Goal: Contribute content

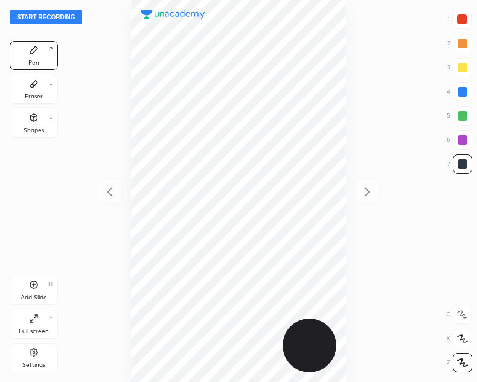
scroll to position [382, 284]
click at [32, 21] on button "Start recording" at bounding box center [46, 17] width 72 height 14
click at [457, 22] on div at bounding box center [462, 19] width 10 height 10
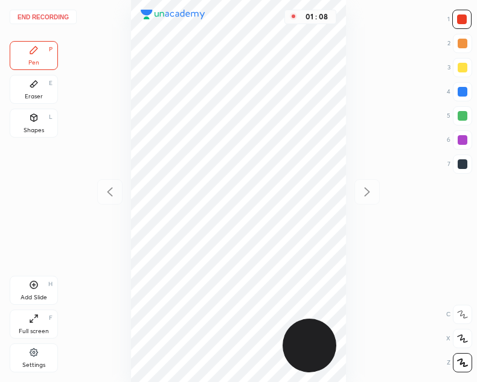
click at [462, 163] on div at bounding box center [462, 164] width 10 height 10
click at [42, 281] on div "Add Slide H" at bounding box center [34, 290] width 48 height 29
click at [106, 191] on icon at bounding box center [110, 192] width 14 height 14
click at [366, 187] on icon at bounding box center [367, 192] width 14 height 14
click at [109, 187] on icon at bounding box center [110, 192] width 14 height 14
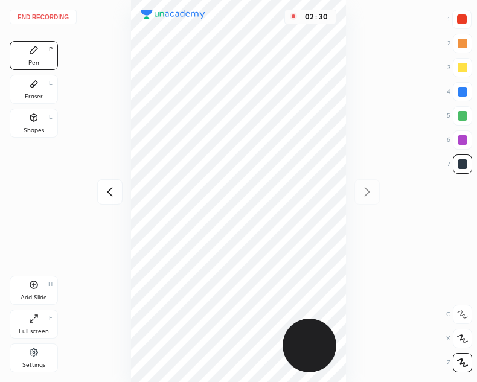
click at [97, 187] on div "02 : 30" at bounding box center [239, 191] width 284 height 382
click at [362, 185] on icon at bounding box center [367, 192] width 14 height 14
click at [31, 129] on div "Shapes" at bounding box center [34, 130] width 21 height 6
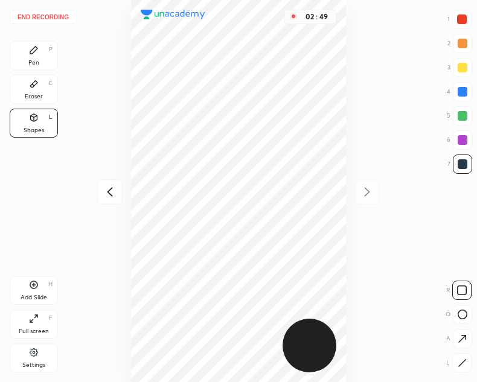
click at [28, 46] on div "Pen P" at bounding box center [34, 55] width 48 height 29
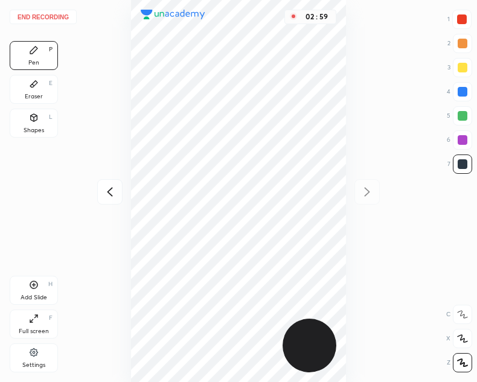
click at [36, 15] on button "End recording" at bounding box center [43, 17] width 67 height 14
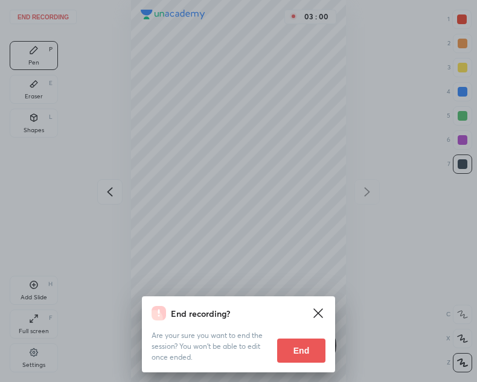
click at [296, 349] on button "End" at bounding box center [301, 350] width 48 height 24
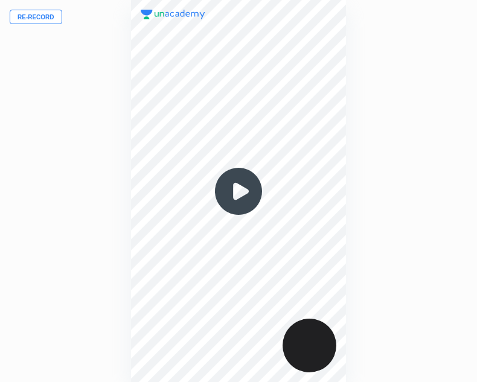
click at [236, 191] on img at bounding box center [238, 191] width 58 height 58
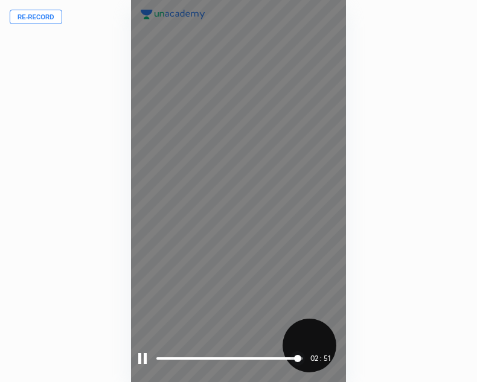
click at [142, 359] on div at bounding box center [142, 358] width 8 height 11
